Goal: Task Accomplishment & Management: Manage account settings

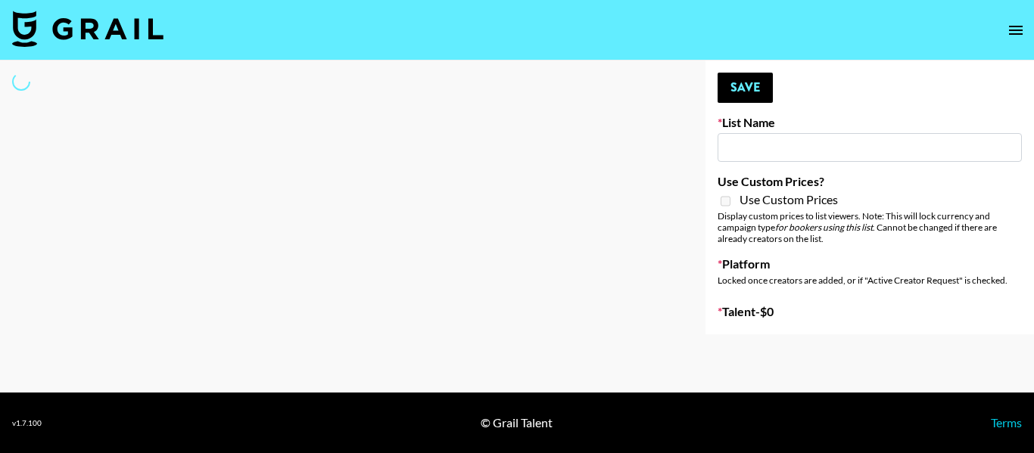
click at [783, 151] on input at bounding box center [870, 147] width 304 height 29
drag, startPoint x: 581, startPoint y: 152, endPoint x: 543, endPoint y: 143, distance: 38.9
click at [580, 152] on div at bounding box center [340, 198] width 681 height 274
type input "Redence Beauty"
checkbox input "true"
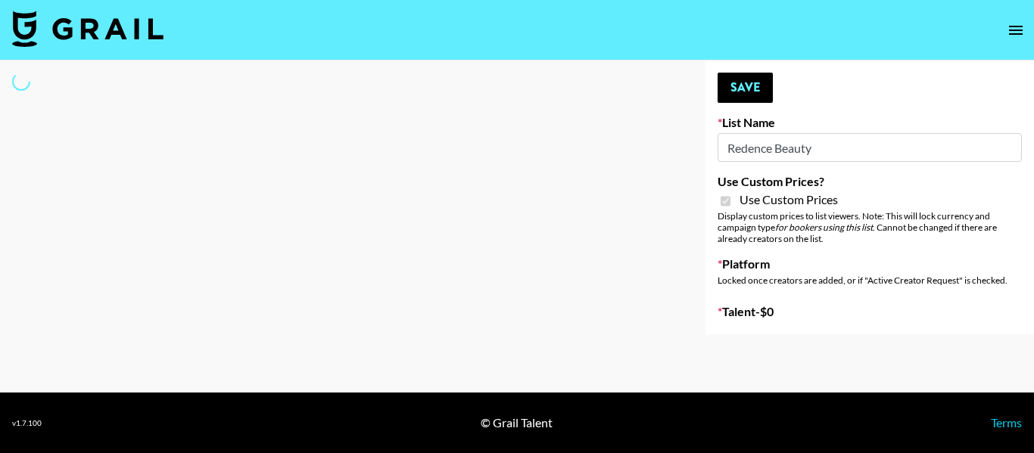
select select "Brand"
click at [764, 159] on input at bounding box center [870, 147] width 304 height 29
click at [529, 146] on div at bounding box center [340, 198] width 681 height 274
select select "Brand"
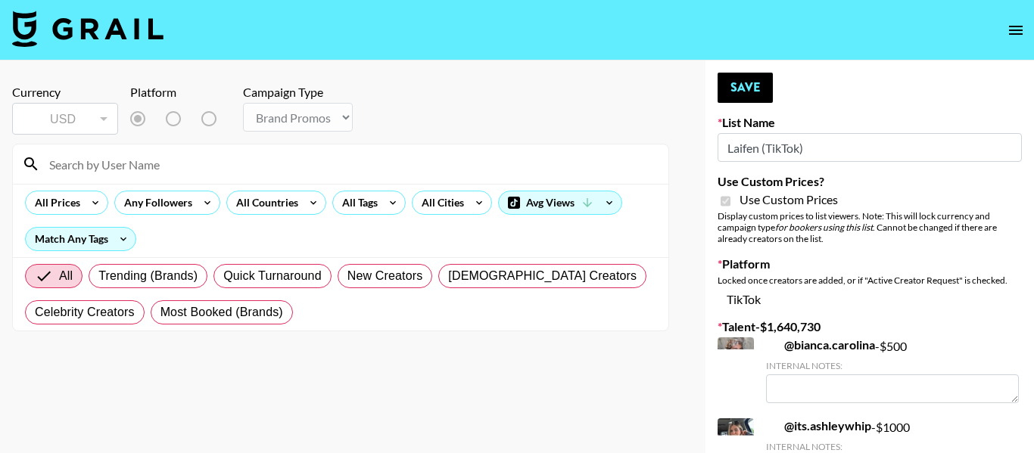
type input "Laifen (TikTok)"
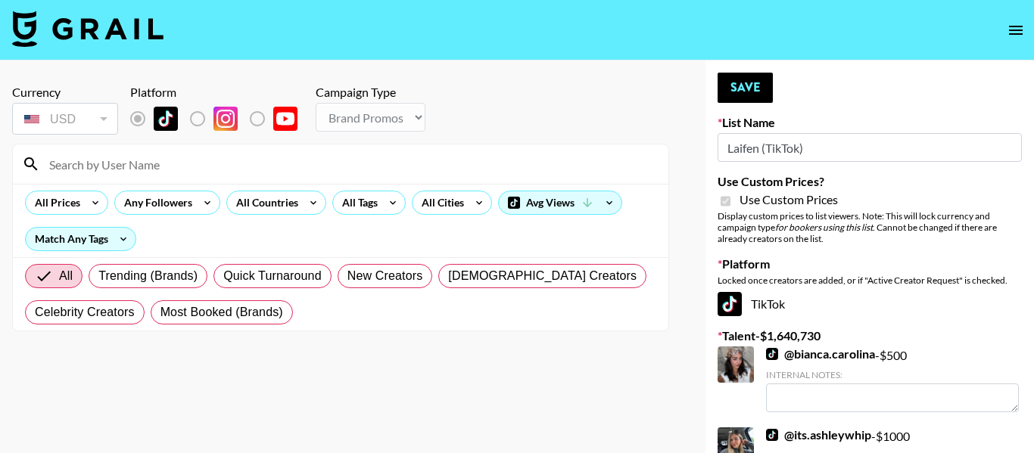
checkbox input "true"
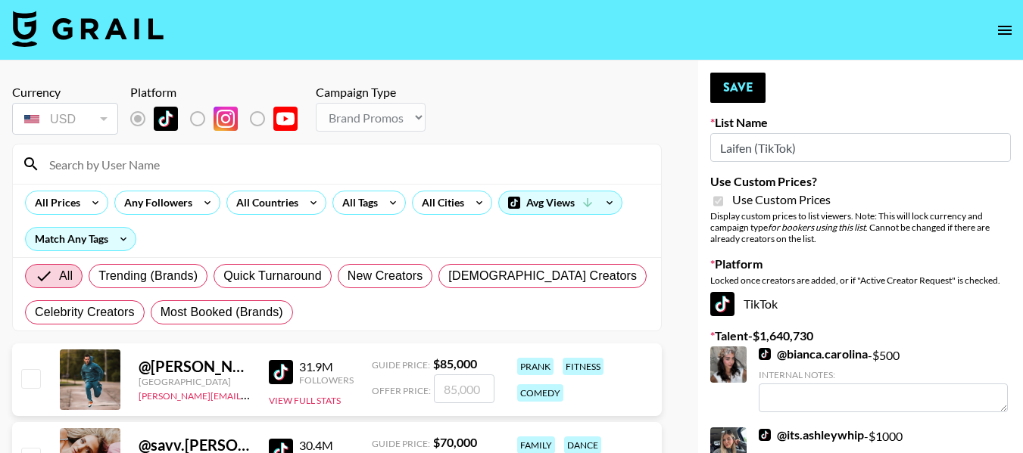
click at [168, 157] on input at bounding box center [346, 164] width 612 height 24
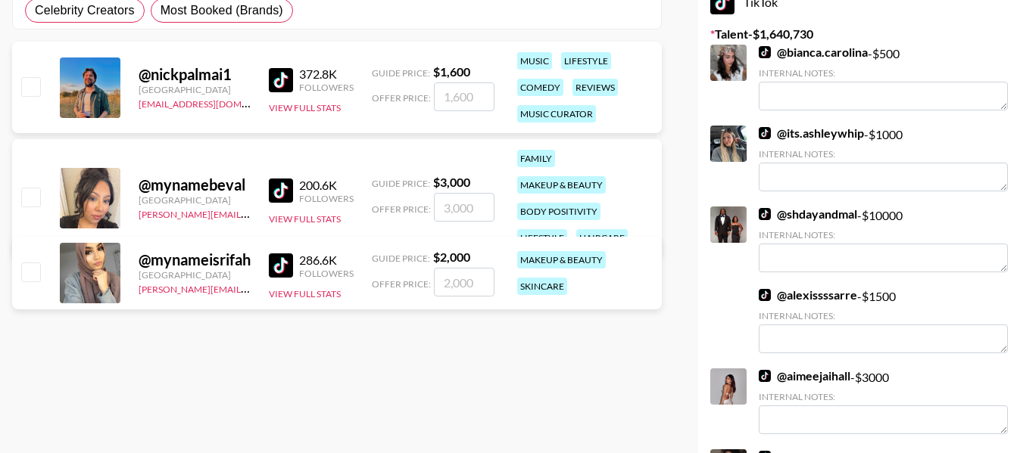
scroll to position [303, 0]
type input "myname"
click at [471, 193] on input "number" at bounding box center [464, 206] width 61 height 29
type input "3"
checkbox input "true"
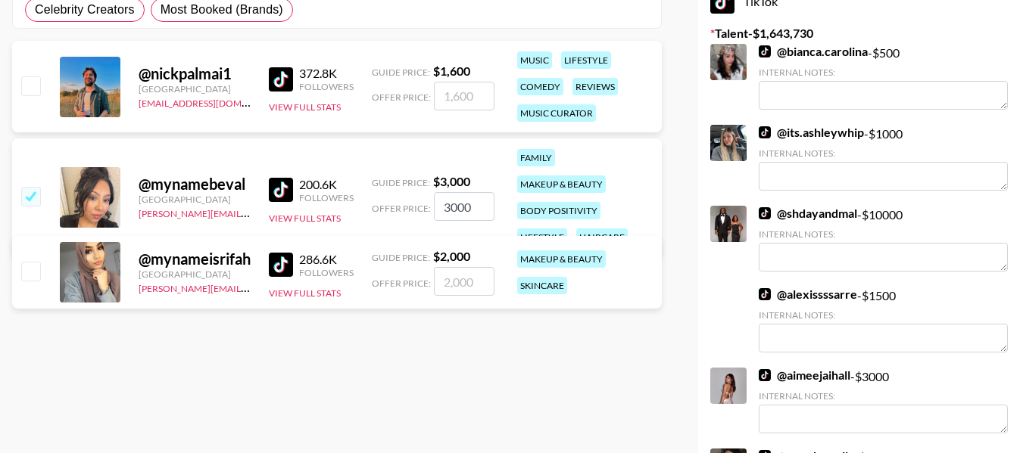
click at [474, 192] on input "3000" at bounding box center [464, 206] width 61 height 29
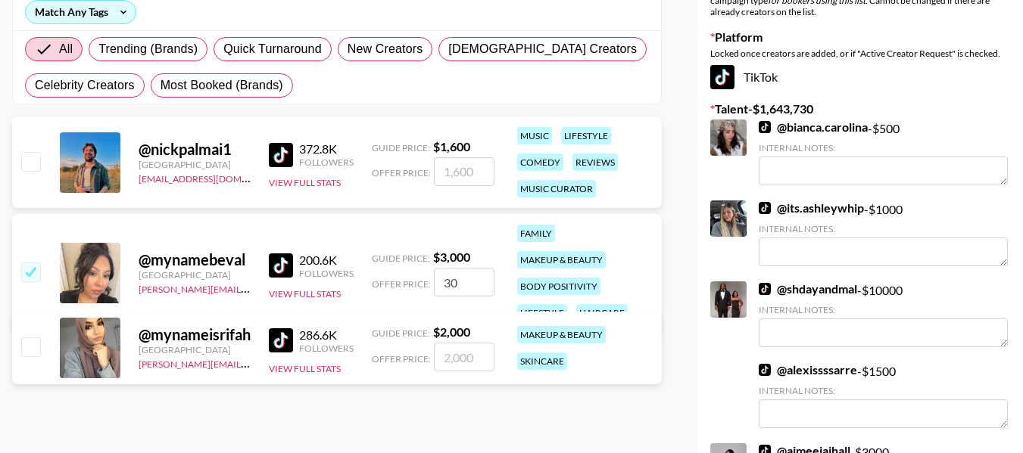
type input "3"
checkbox input "false"
type input "2500"
click at [477, 268] on input "2500" at bounding box center [464, 282] width 61 height 29
checkbox input "true"
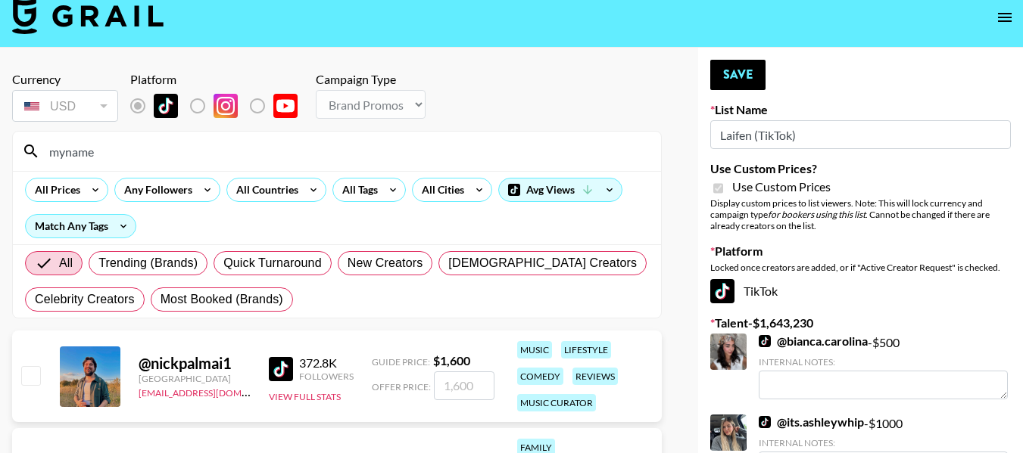
scroll to position [0, 0]
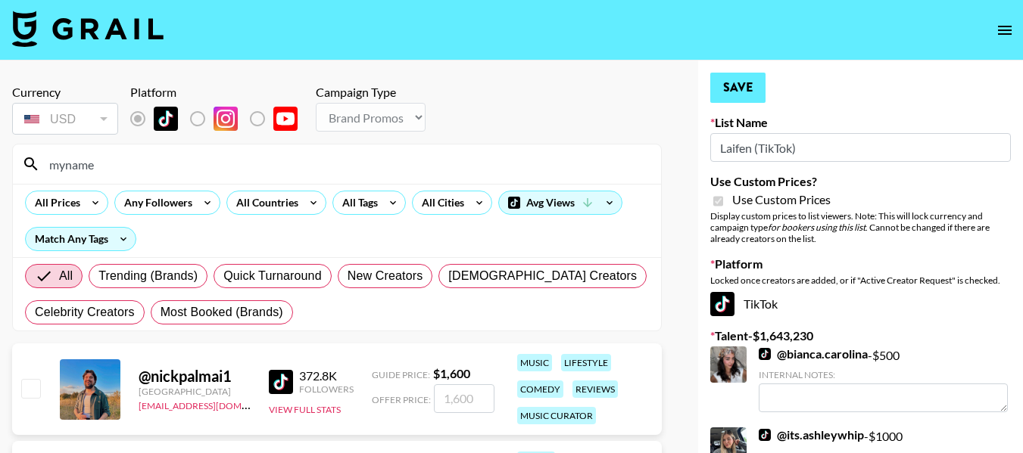
type input "2500"
click at [724, 79] on button "Save" at bounding box center [737, 88] width 55 height 30
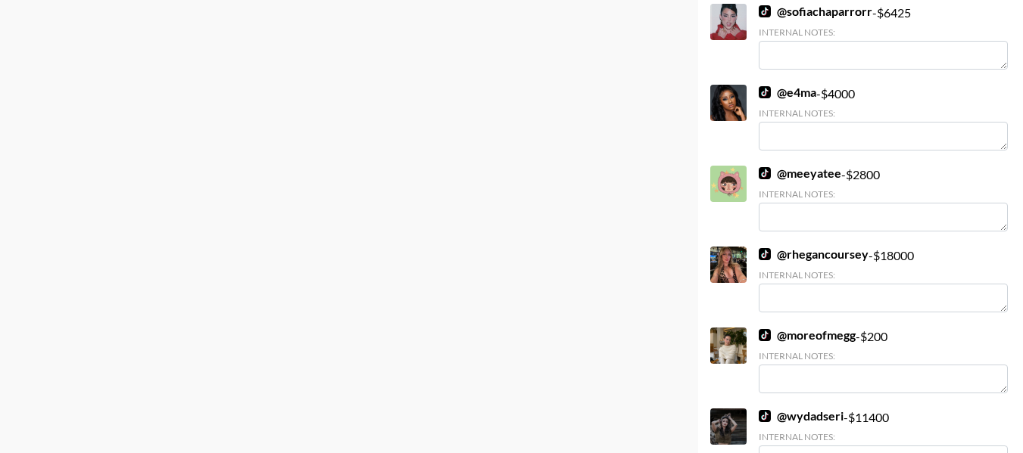
scroll to position [7418, 0]
